Goal: Task Accomplishment & Management: Use online tool/utility

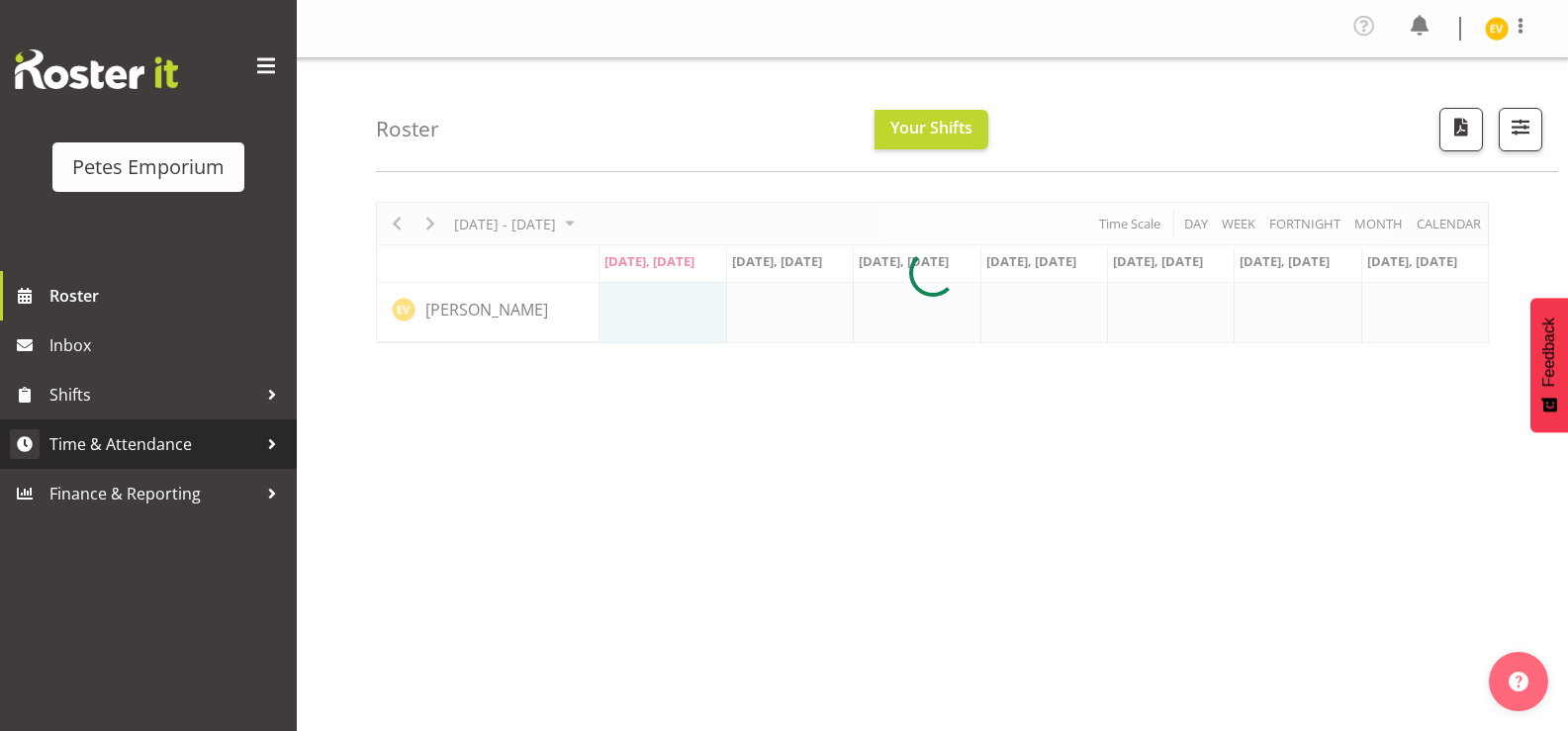
click at [210, 462] on link "Time & Attendance" at bounding box center [149, 445] width 297 height 50
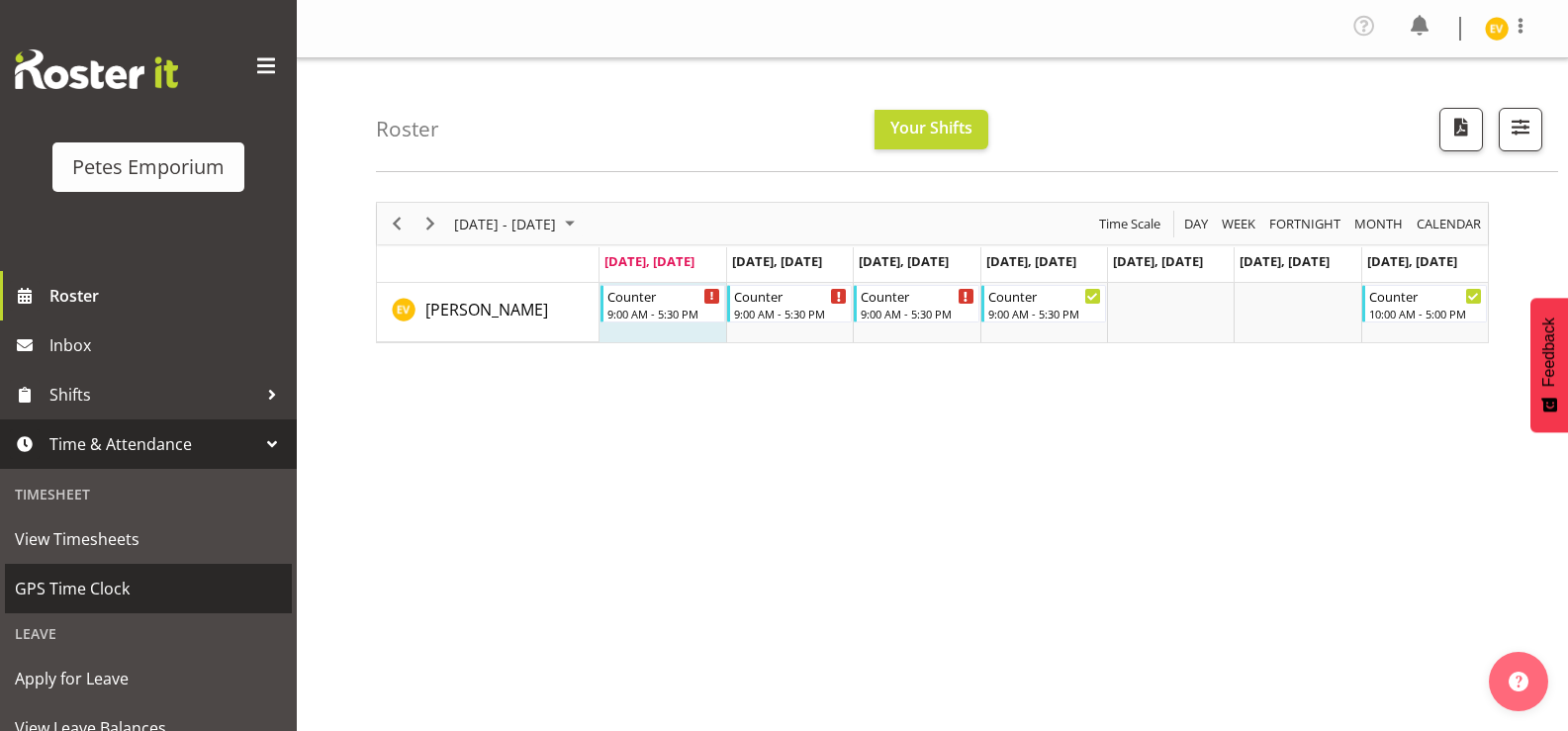
click at [142, 565] on link "GPS Time Clock" at bounding box center [149, 588] width 287 height 50
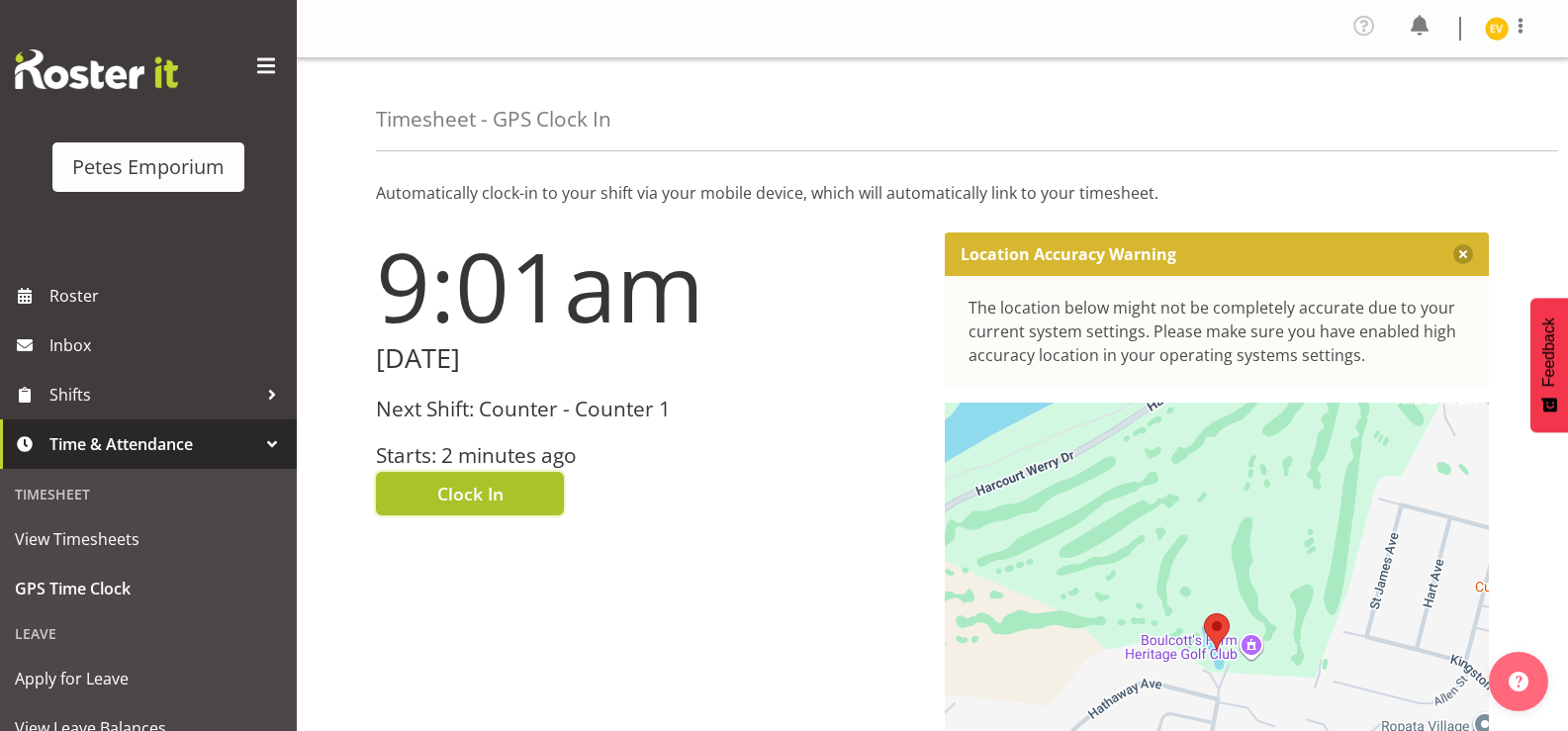
click at [480, 502] on span "Clock In" at bounding box center [470, 493] width 66 height 26
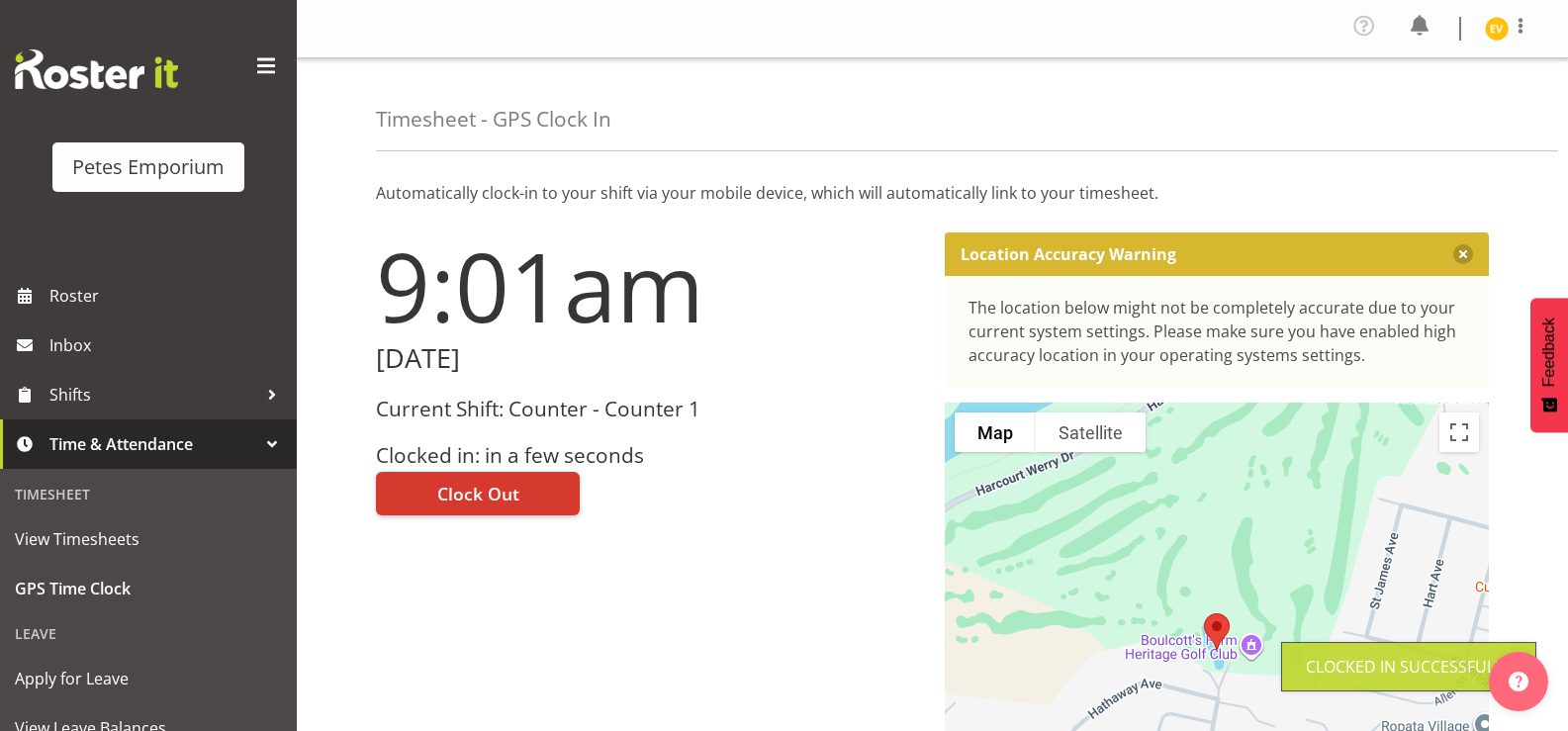
click at [1498, 24] on img at bounding box center [1497, 29] width 24 height 24
click at [1444, 120] on link "Log Out" at bounding box center [1438, 109] width 190 height 36
